Goal: Transaction & Acquisition: Purchase product/service

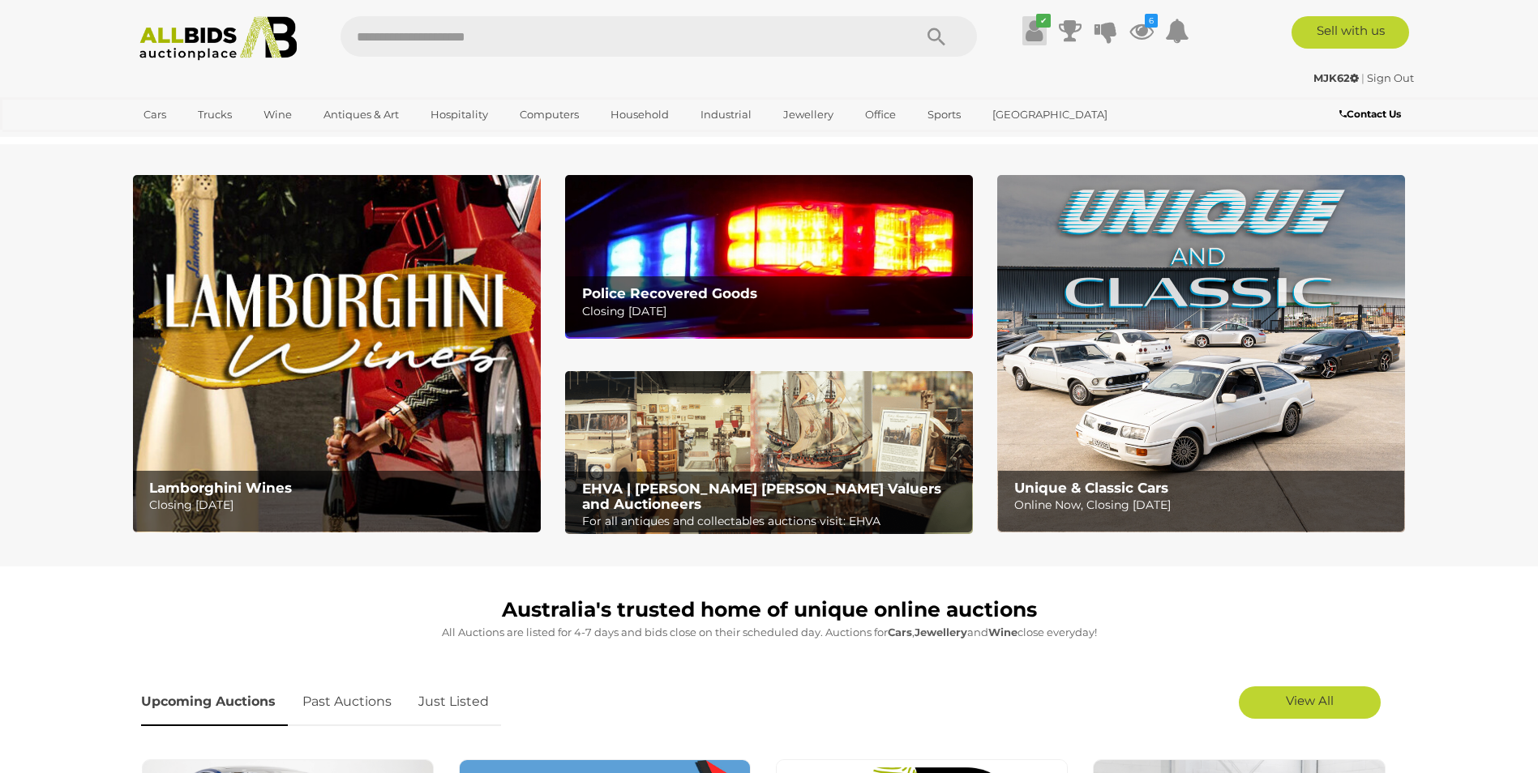
click at [1039, 31] on icon at bounding box center [1034, 30] width 17 height 29
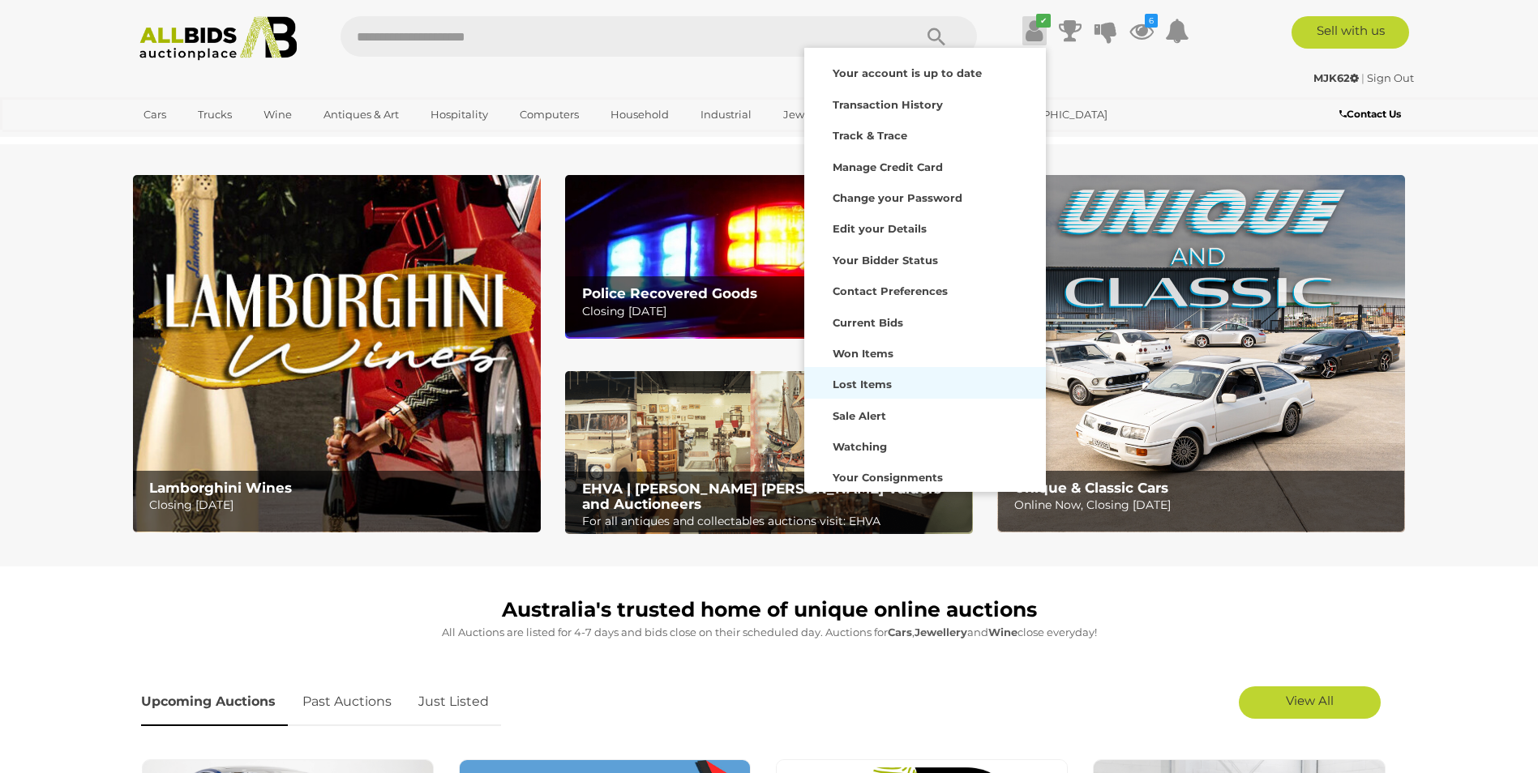
click at [911, 382] on div "Lost Items" at bounding box center [925, 382] width 234 height 23
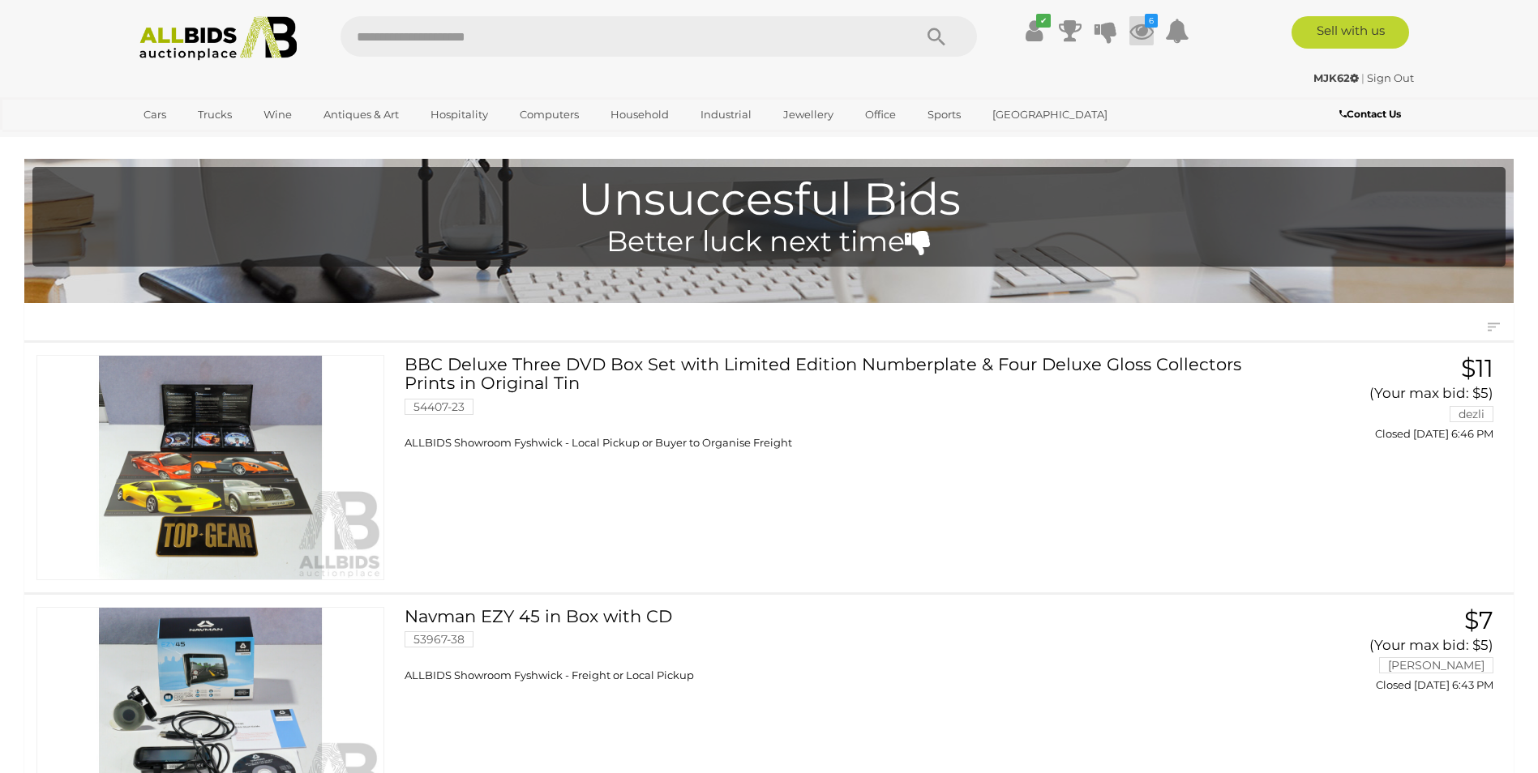
click at [1141, 30] on icon at bounding box center [1141, 30] width 24 height 29
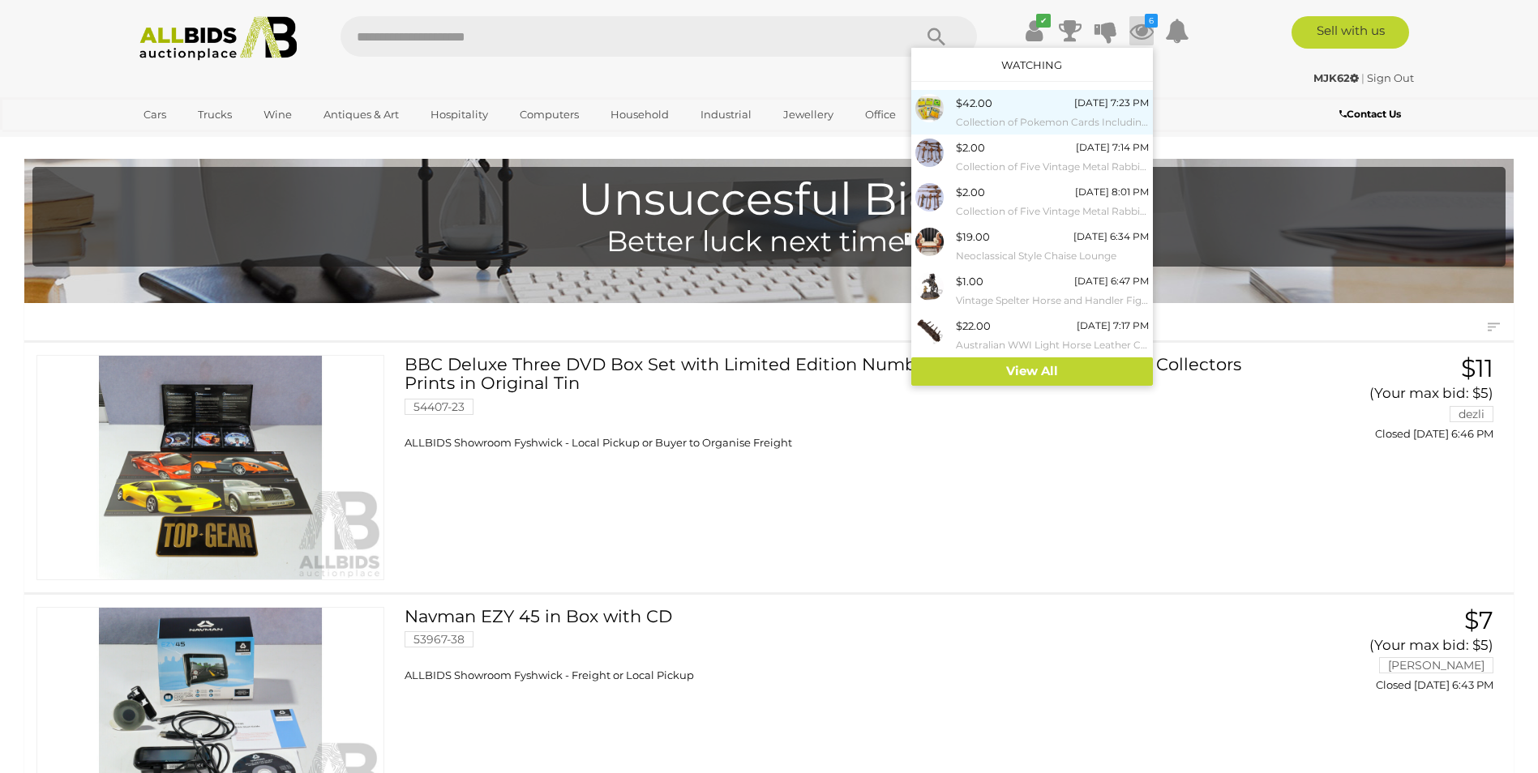
click at [1024, 111] on div "$42.00 [DATE] 7:23 PM Collection of Pokemon Cards Including Energy, Trainer and…" at bounding box center [1052, 112] width 193 height 36
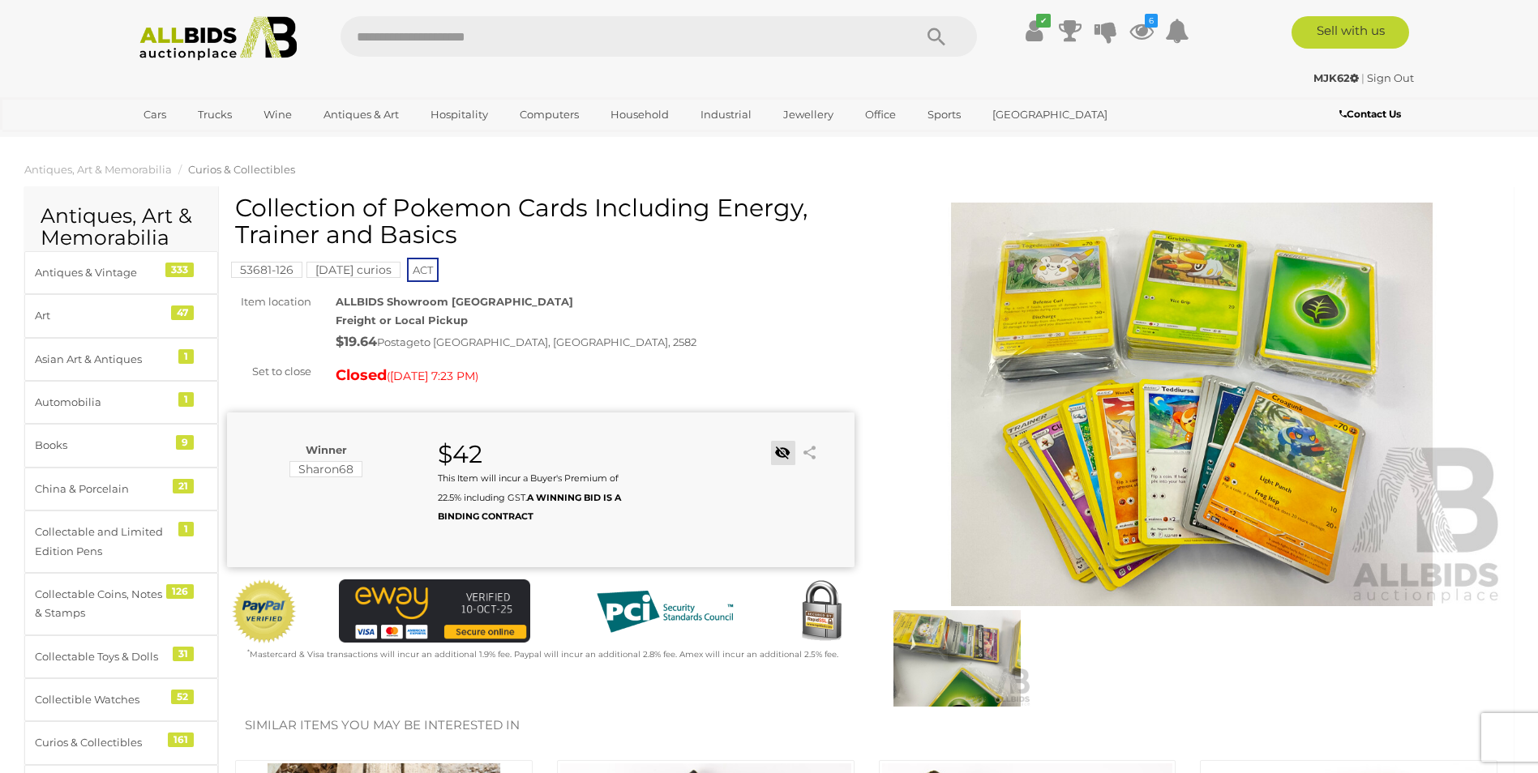
click at [786, 450] on link at bounding box center [783, 453] width 24 height 24
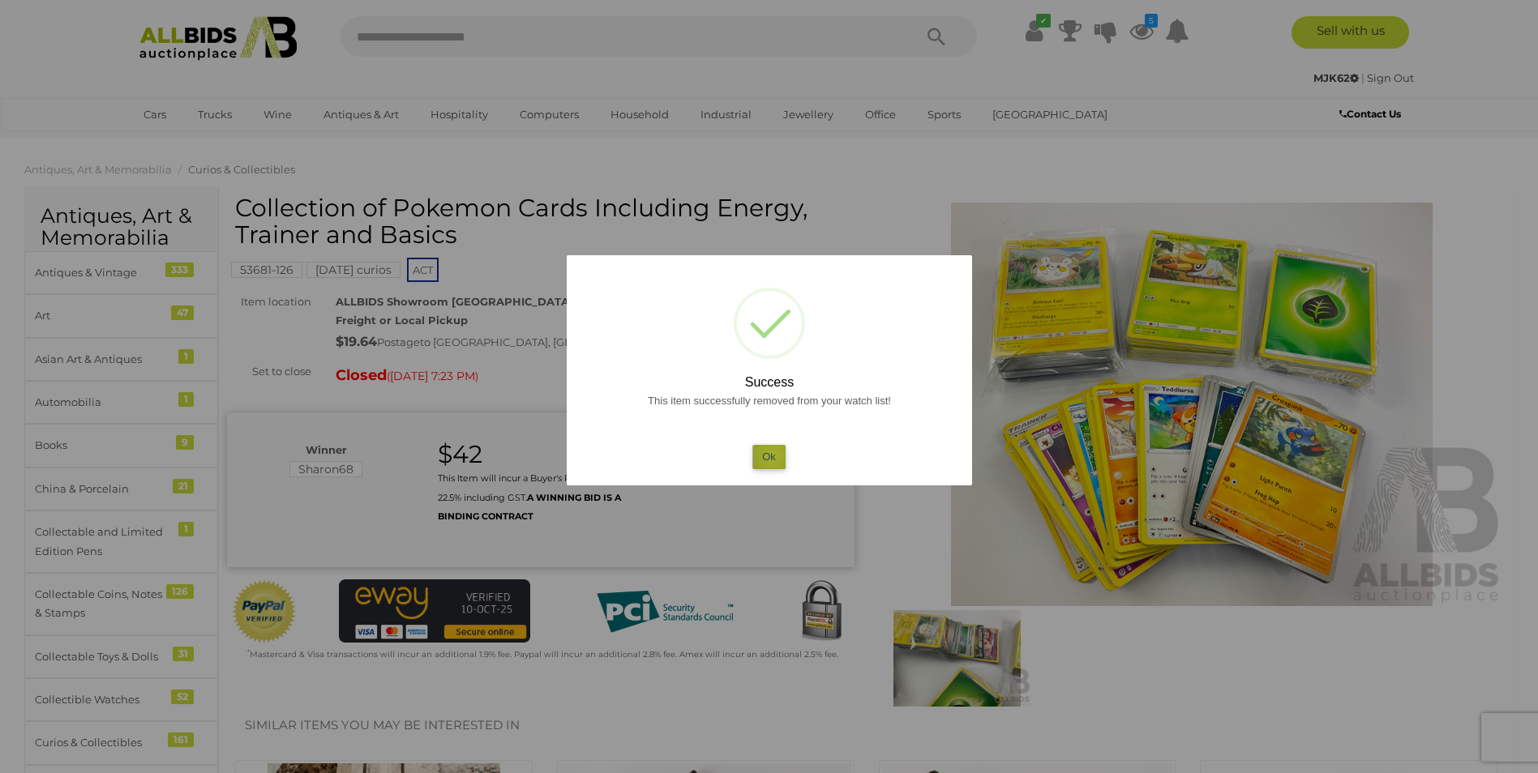
click at [773, 456] on button "Ok" at bounding box center [768, 457] width 33 height 24
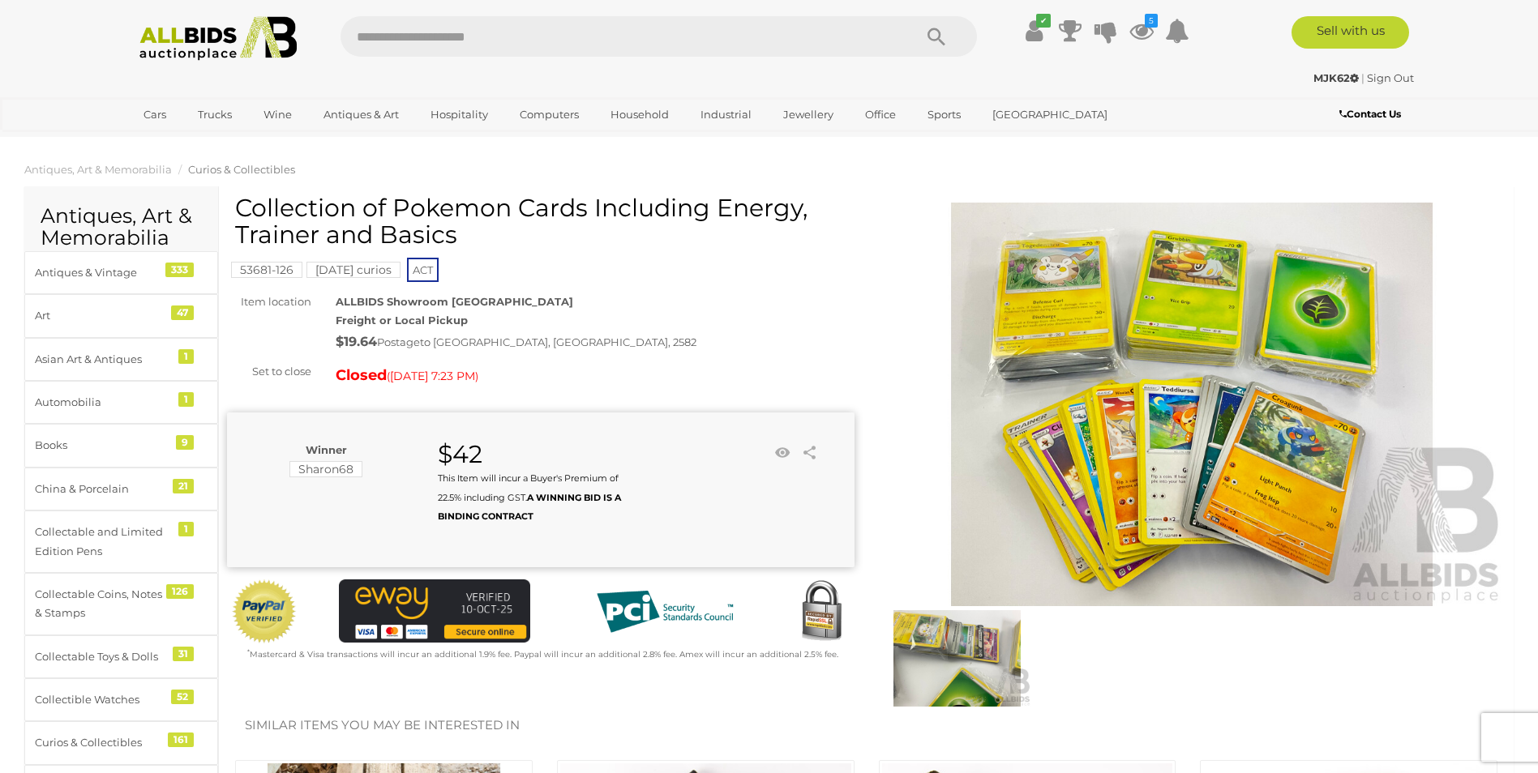
click at [1190, 76] on div "MJK62 | Sign Out" at bounding box center [769, 78] width 1289 height 19
